Goal: Transaction & Acquisition: Purchase product/service

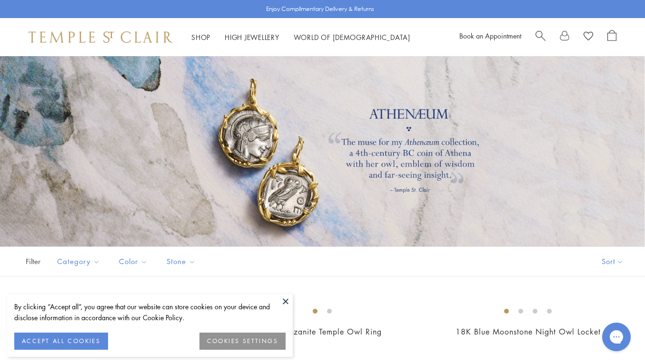
click at [288, 301] on button at bounding box center [286, 301] width 14 height 14
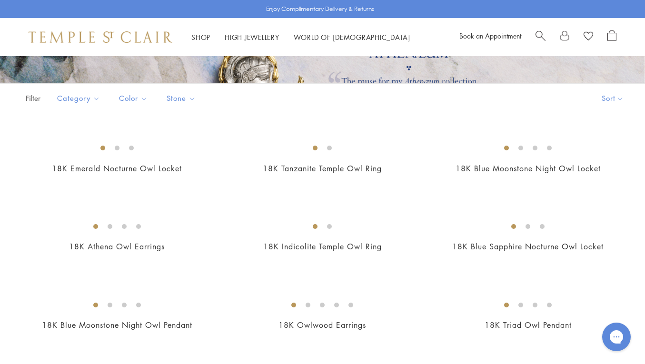
scroll to position [171, 0]
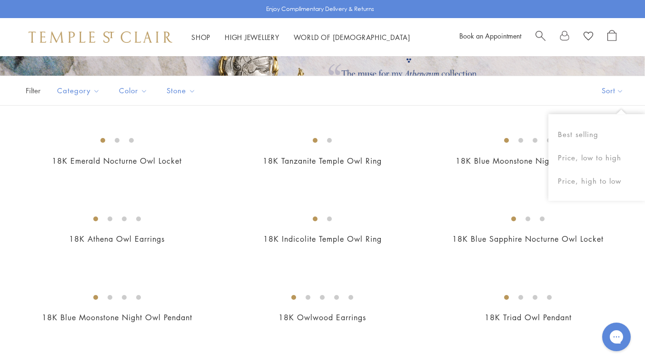
click at [618, 92] on button "Sort" at bounding box center [612, 90] width 65 height 29
click at [593, 181] on button "Price, high to low" at bounding box center [597, 181] width 97 height 23
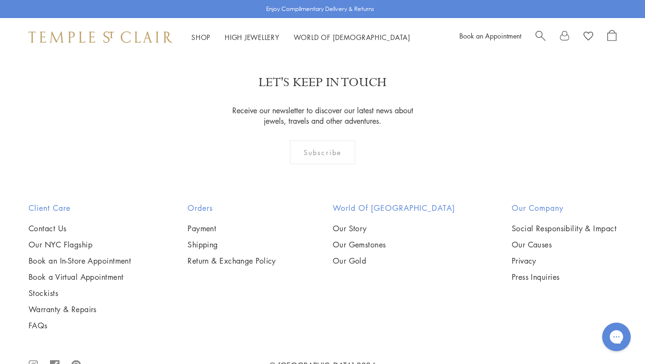
scroll to position [726, 0]
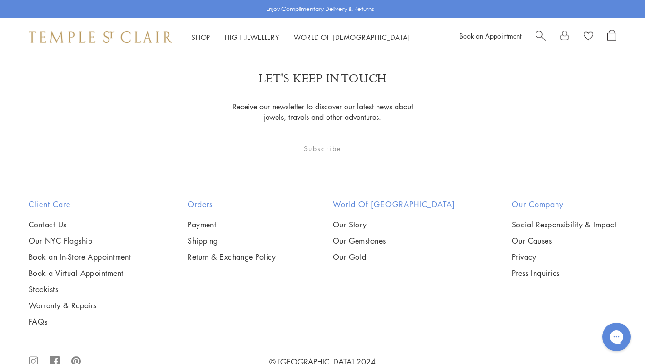
click at [0, 0] on img at bounding box center [0, 0] width 0 height 0
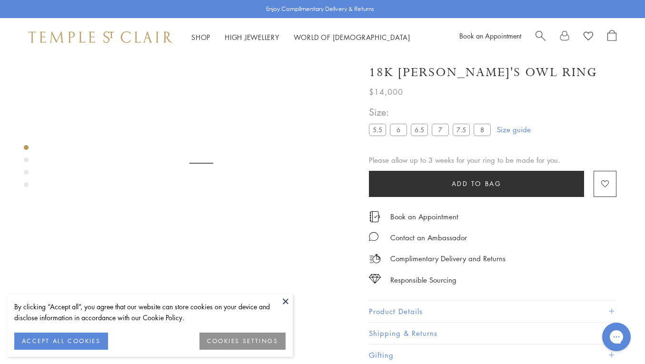
scroll to position [56, 0]
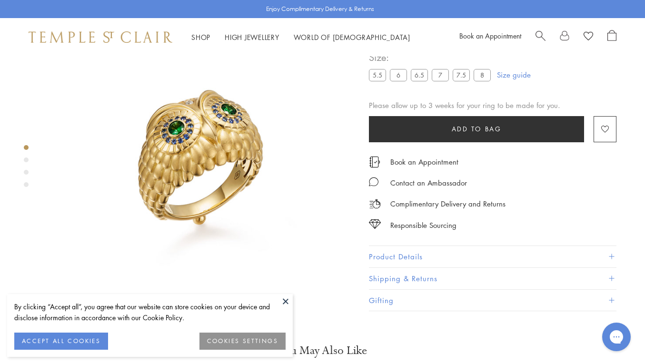
click at [289, 301] on button at bounding box center [286, 301] width 14 height 14
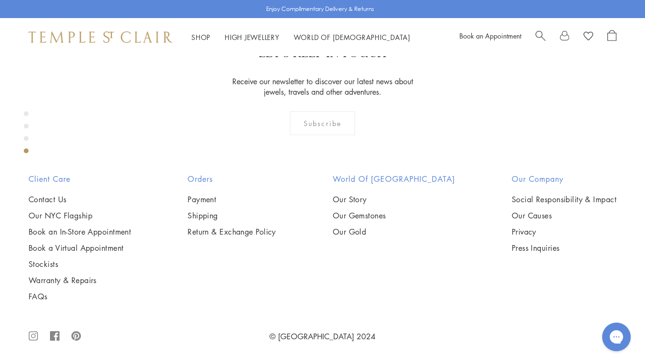
scroll to position [1127, 0]
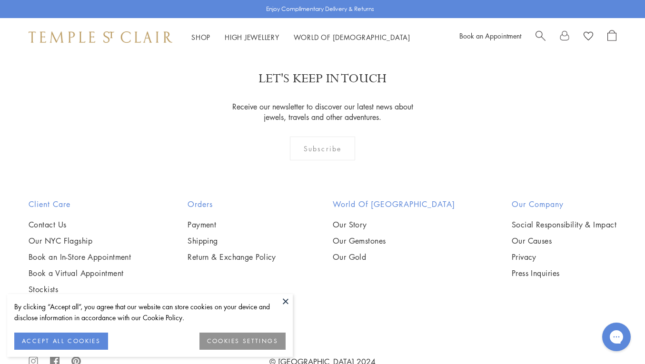
click at [288, 300] on button at bounding box center [286, 301] width 14 height 14
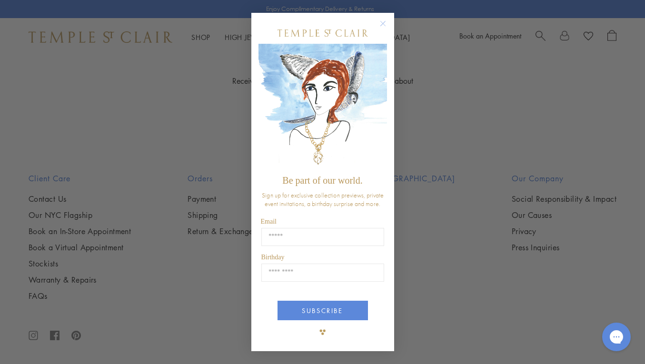
scroll to position [939, 0]
click at [385, 22] on circle "Close dialog" at bounding box center [382, 23] width 11 height 11
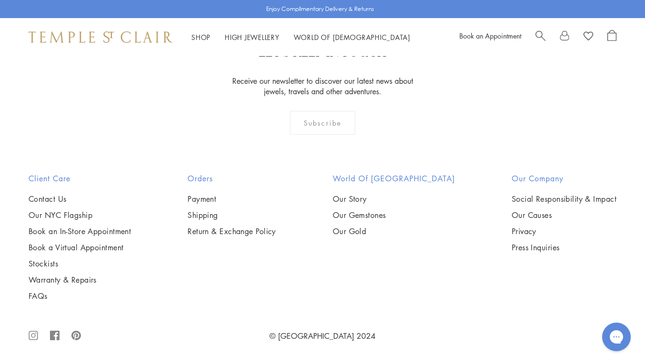
scroll to position [918, 0]
click at [0, 0] on img at bounding box center [0, 0] width 0 height 0
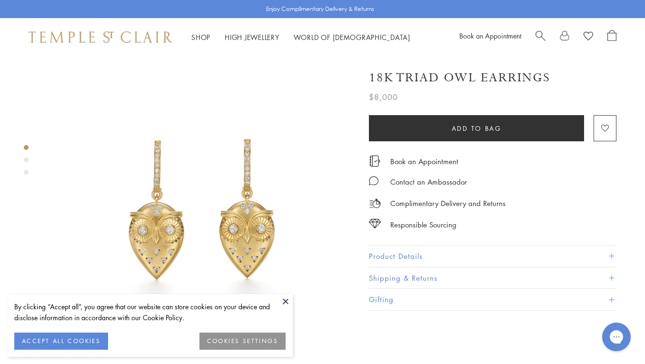
click at [282, 295] on button at bounding box center [286, 301] width 14 height 14
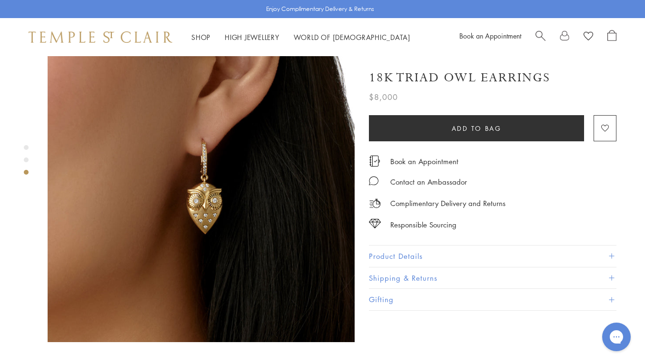
scroll to position [260, 0]
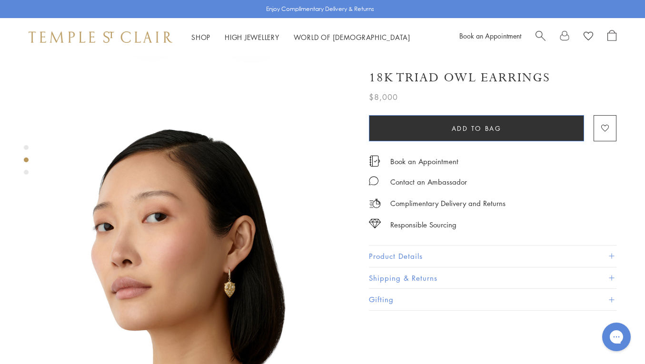
click at [419, 135] on button "Add to bag" at bounding box center [476, 128] width 215 height 26
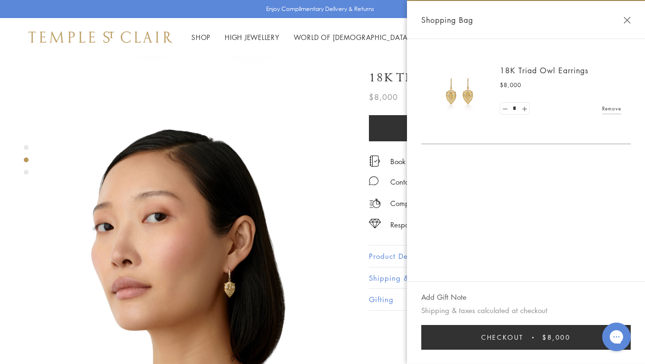
click at [34, 156] on link "Earrings" at bounding box center [78, 157] width 109 height 10
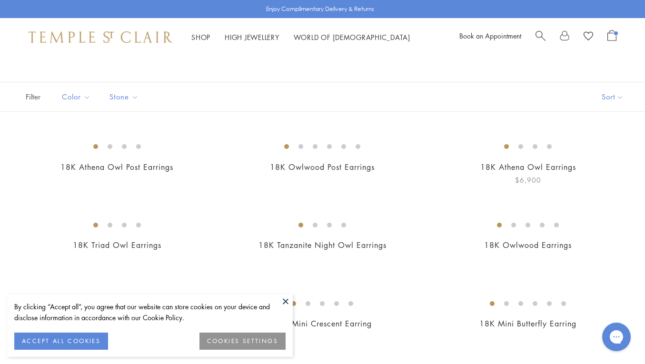
scroll to position [54, 0]
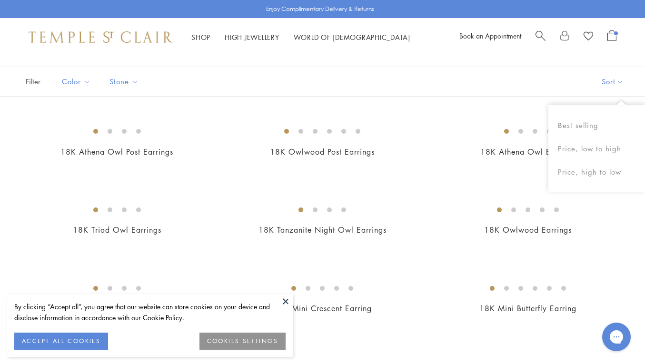
click at [605, 85] on button "Sort" at bounding box center [612, 81] width 65 height 29
click at [603, 178] on button "Price, high to low" at bounding box center [597, 171] width 97 height 23
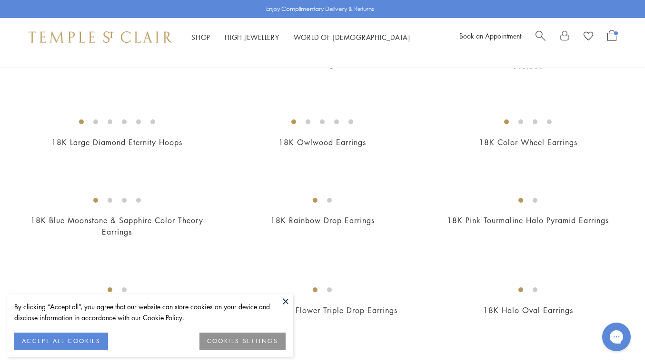
scroll to position [154, 0]
click at [285, 297] on button at bounding box center [286, 301] width 14 height 14
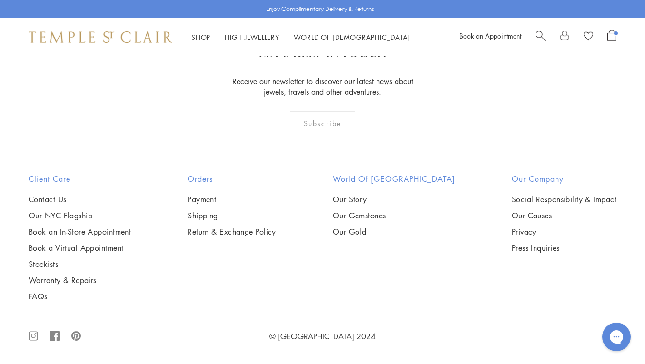
scroll to position [2695, 0]
